Goal: Information Seeking & Learning: Learn about a topic

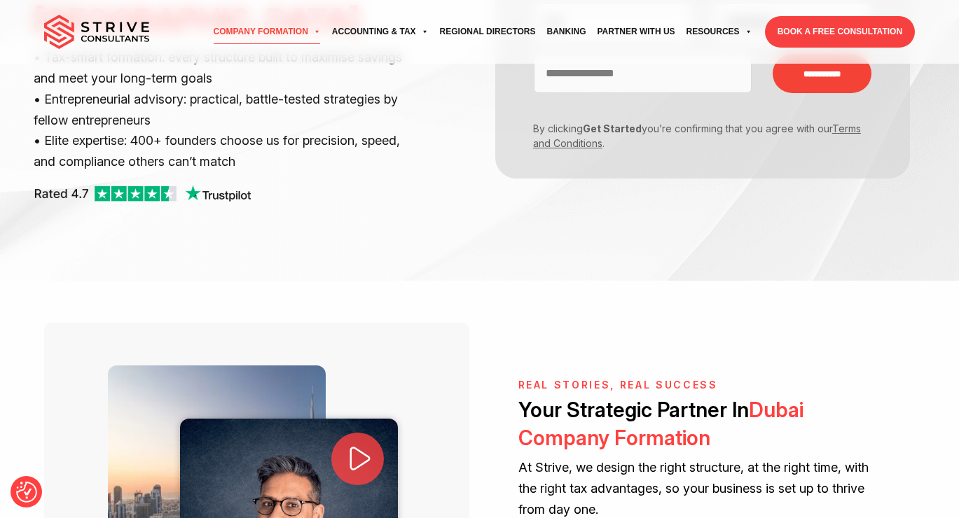
scroll to position [214, 0]
click at [576, 32] on link "Banking" at bounding box center [566, 32] width 50 height 39
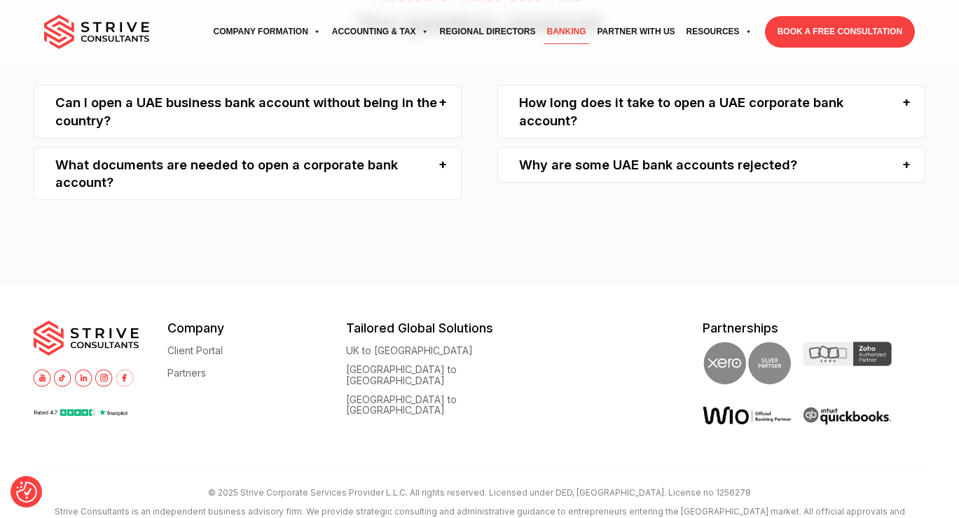
scroll to position [3776, 0]
click at [444, 138] on div "Can I open a UAE business bank account without being in the country?" at bounding box center [248, 111] width 428 height 54
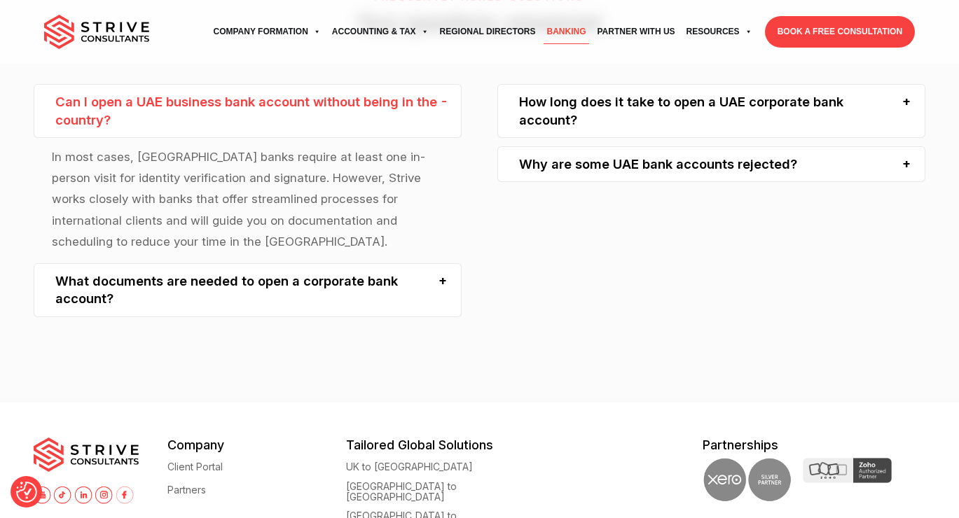
click at [443, 317] on div "What documents are needed to open a corporate bank account?" at bounding box center [248, 290] width 428 height 54
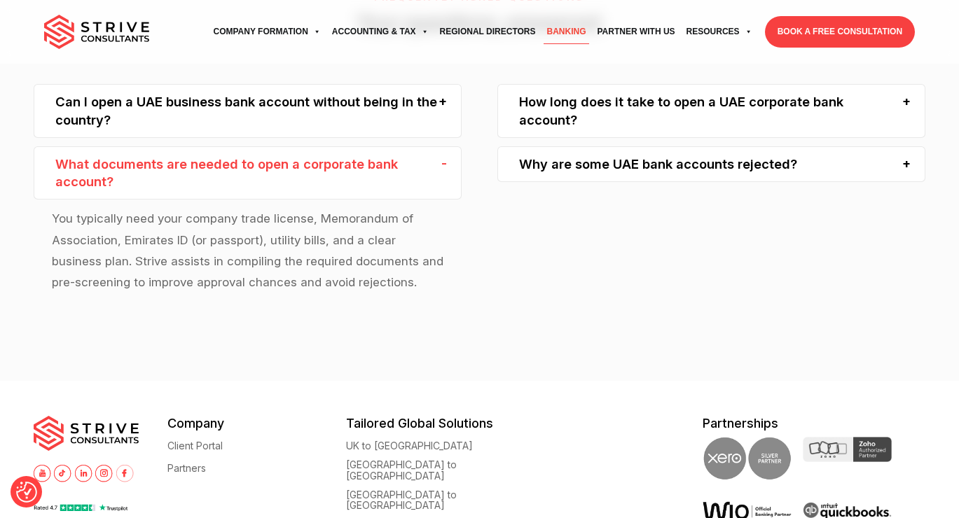
click at [576, 138] on div "How long does it take to open a UAE corporate bank account?" at bounding box center [711, 111] width 428 height 54
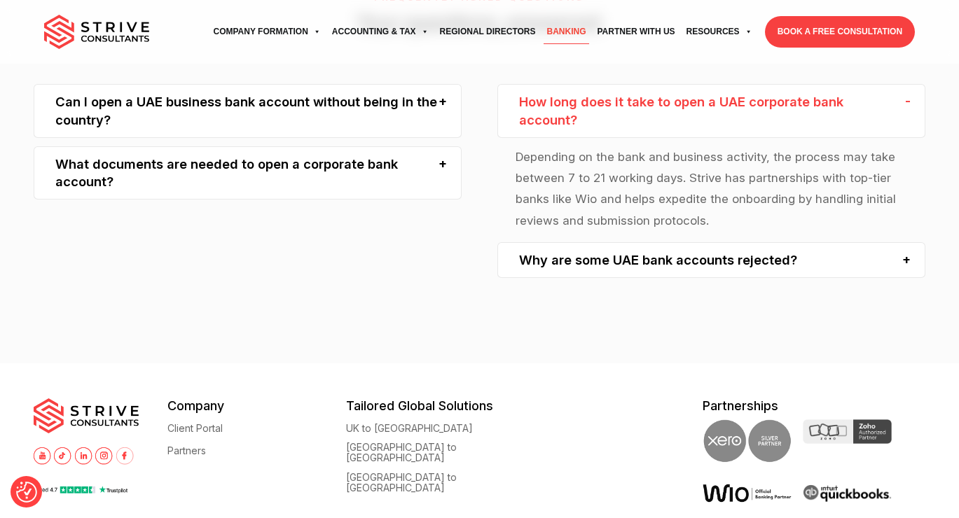
click at [531, 278] on div "Why are some UAE bank accounts rejected?" at bounding box center [711, 260] width 428 height 36
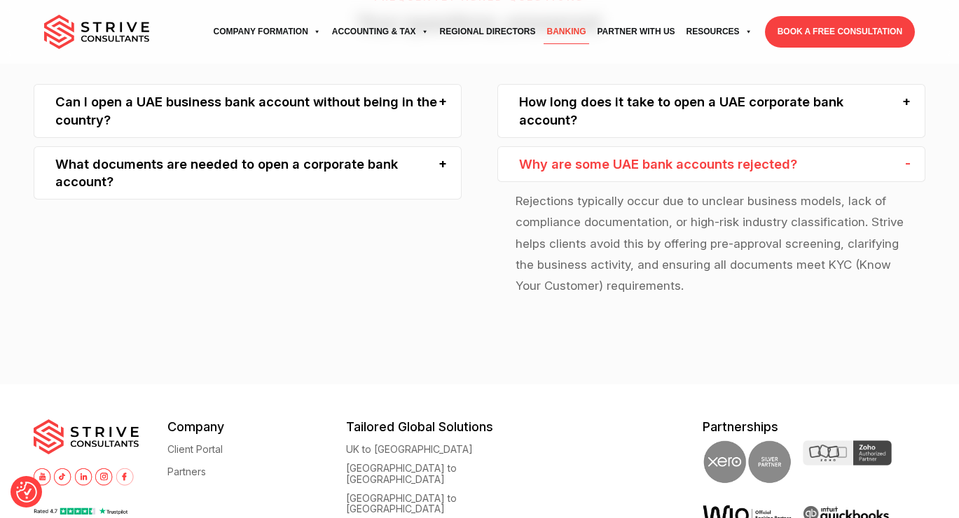
click at [612, 182] on div "Why are some UAE bank accounts rejected?" at bounding box center [711, 164] width 428 height 36
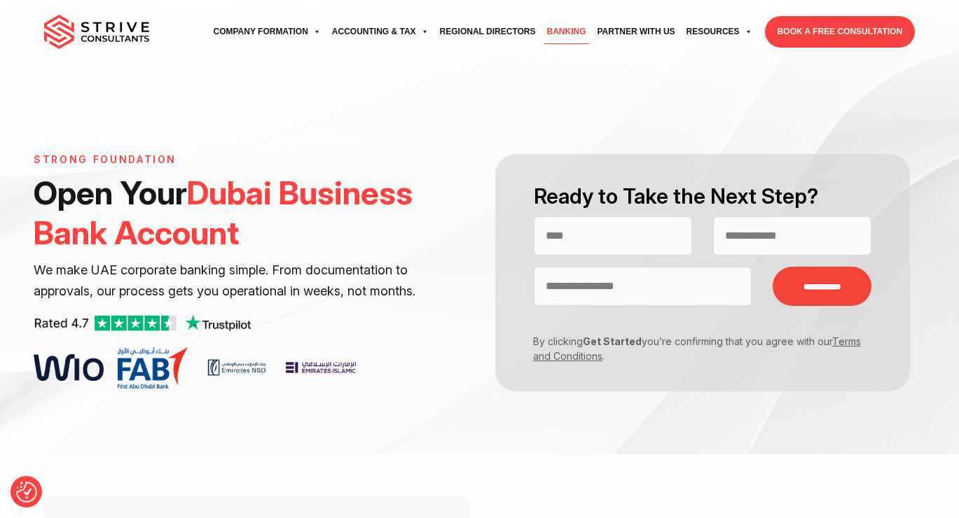
scroll to position [0, 0]
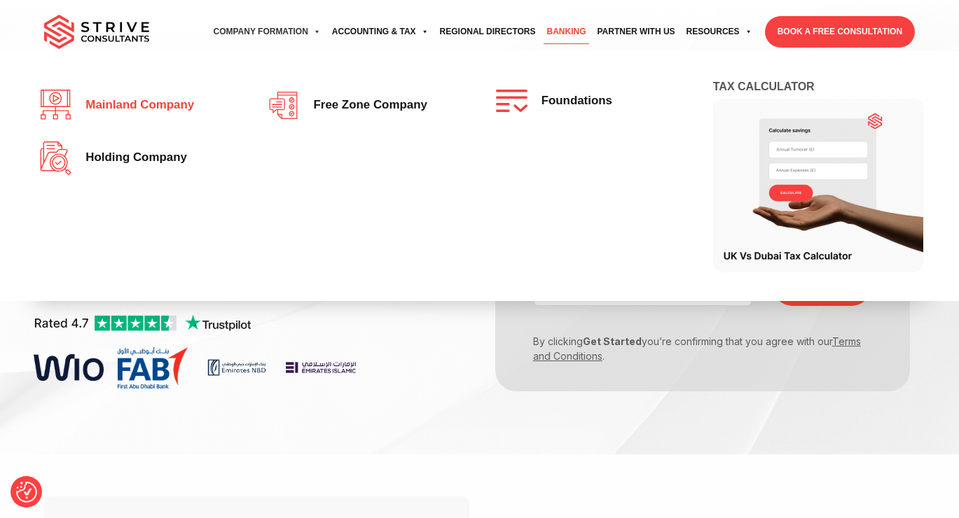
click at [142, 106] on span "Mainland company" at bounding box center [136, 105] width 116 height 13
